Goal: Transaction & Acquisition: Purchase product/service

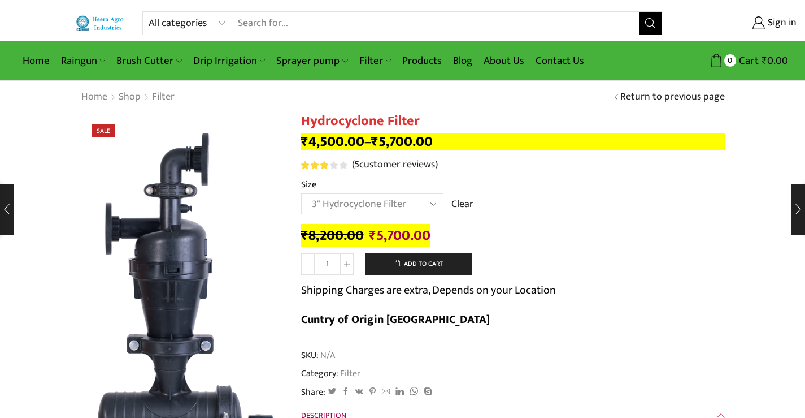
select select "3" Hydrocyclone Filter"
click at [405, 19] on input "Search input" at bounding box center [436, 23] width 408 height 23
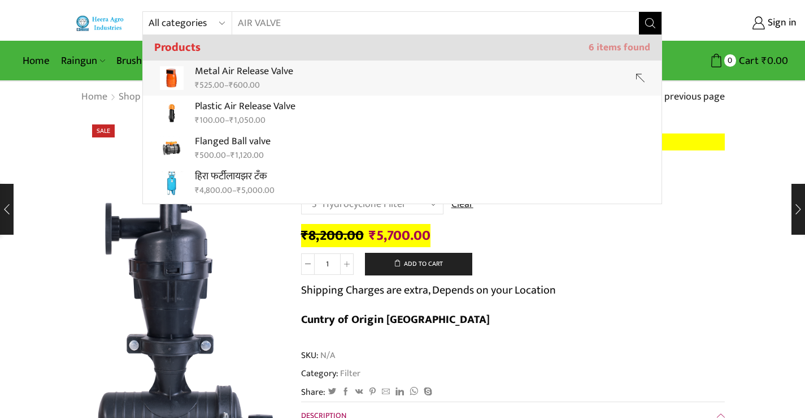
click at [285, 81] on div "₹ 525.00 – ₹ 600.00" at bounding box center [244, 85] width 98 height 12
type input "Metal Air Release Valve"
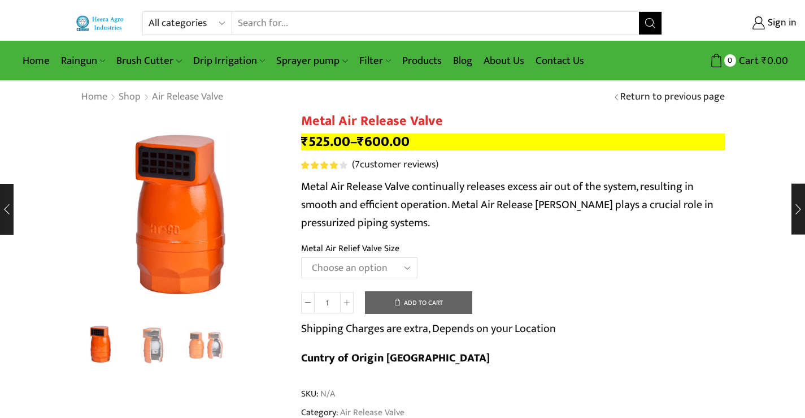
click at [400, 264] on select "Choose an option HT-88P 1" HT-89 1.5"" at bounding box center [359, 267] width 116 height 21
select select "ht-89-1-5"
click at [301, 257] on select "Choose an option HT-88P 1" HT-89 1.5"" at bounding box center [359, 267] width 116 height 21
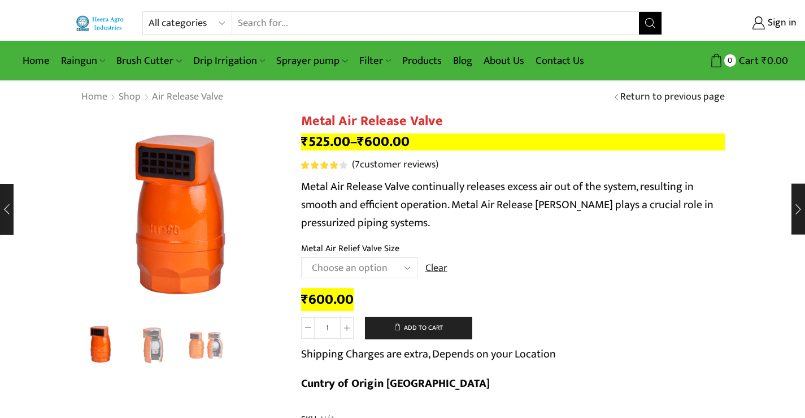
click at [368, 19] on input "Search input" at bounding box center [436, 23] width 408 height 23
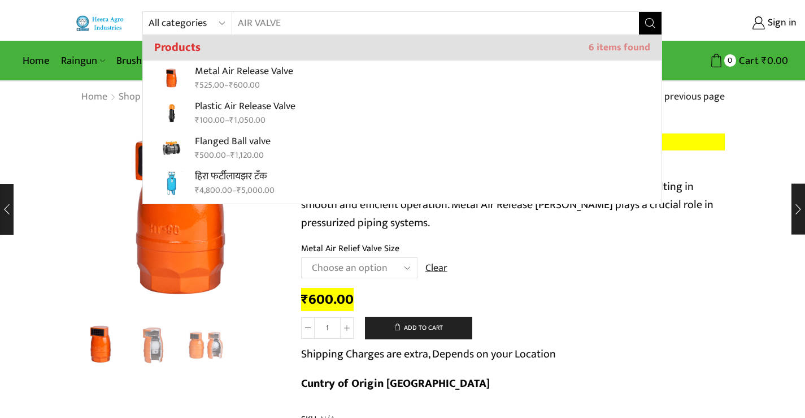
type input "AIR VALVE"
